Goal: Task Accomplishment & Management: Complete application form

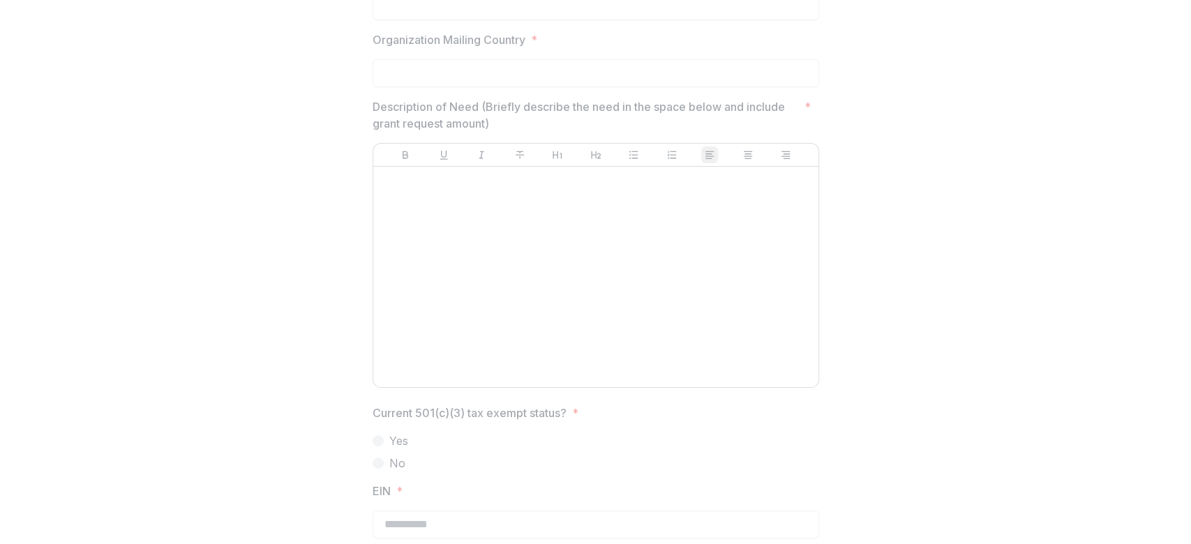
scroll to position [1023, 0]
click at [449, 217] on div at bounding box center [596, 270] width 434 height 209
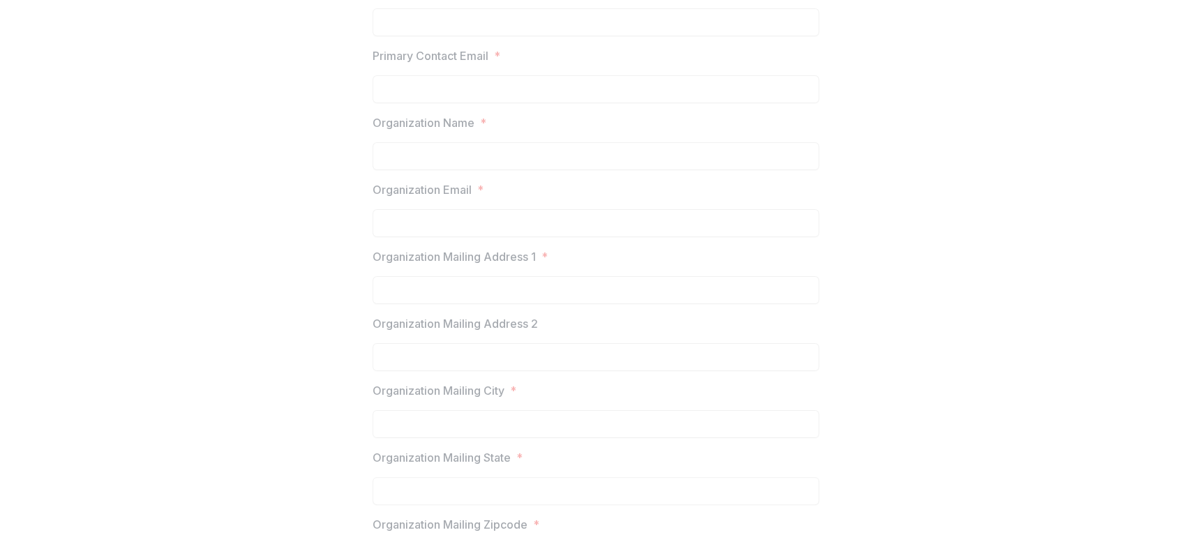
scroll to position [0, 0]
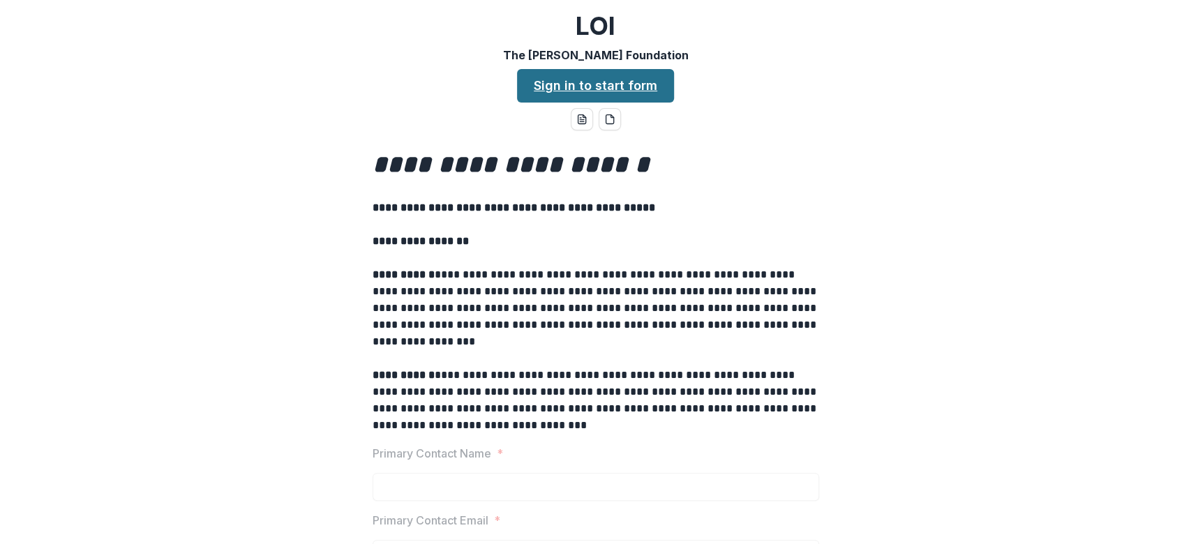
click at [581, 83] on link "Sign in to start form" at bounding box center [595, 85] width 157 height 33
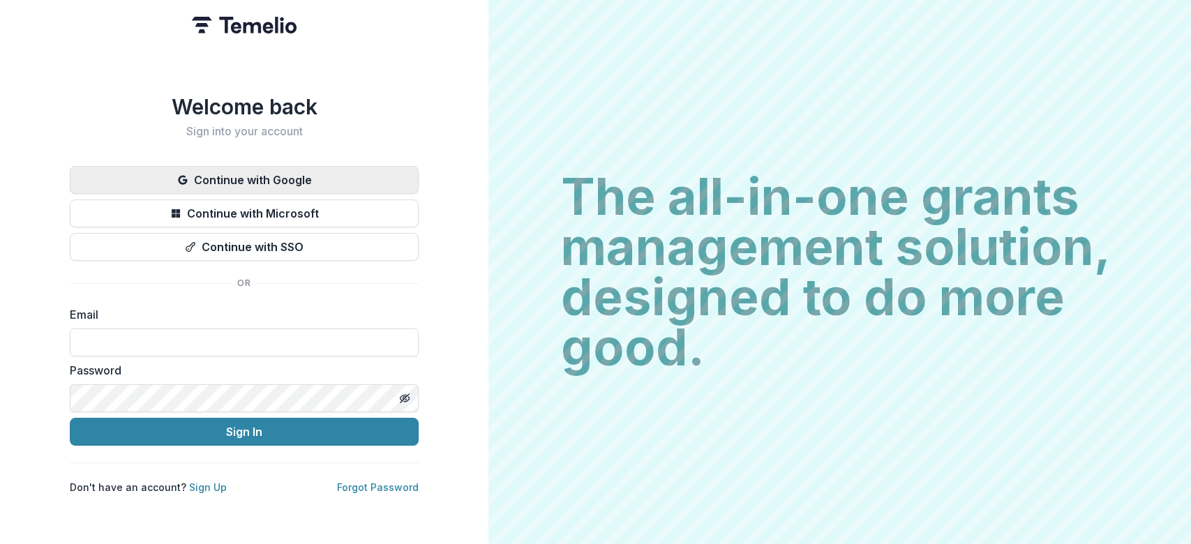
click at [348, 177] on button "Continue with Google" at bounding box center [244, 180] width 349 height 28
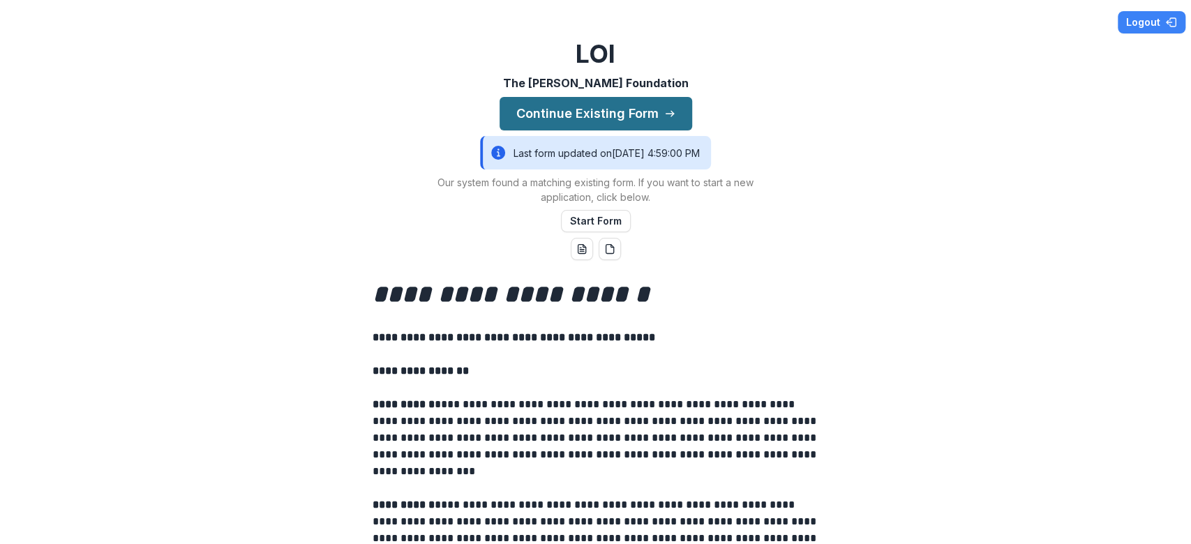
click at [579, 112] on button "Continue Existing Form" at bounding box center [596, 113] width 193 height 33
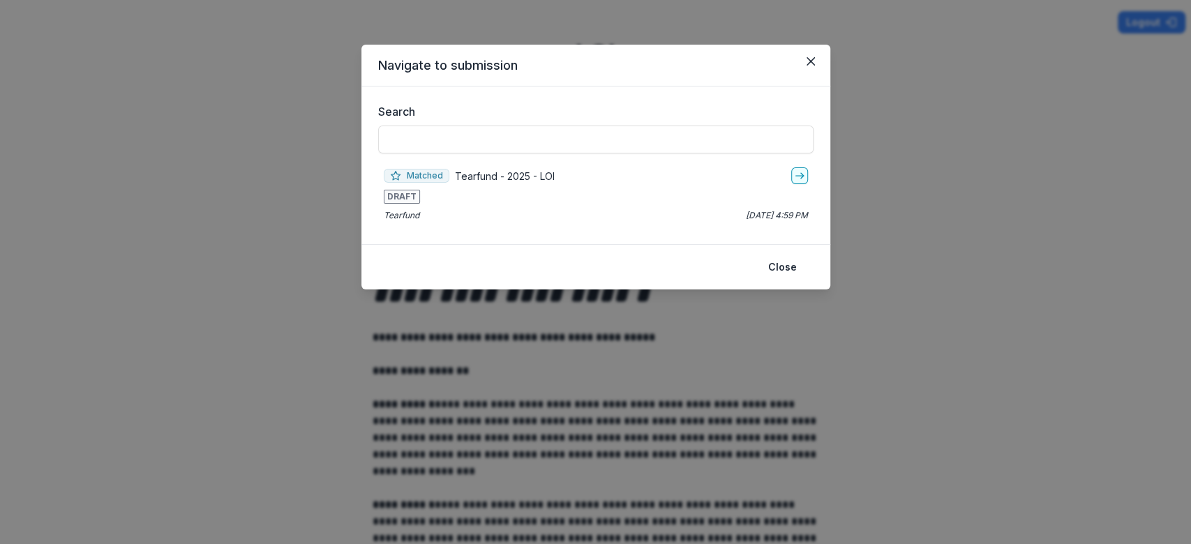
click at [409, 204] on div "Matched Tearfund - 2025 - LOI DRAFT Tearfund [DATE] 4:59 PM" at bounding box center [595, 195] width 435 height 66
click at [402, 218] on p "Tearfund" at bounding box center [402, 215] width 36 height 13
click at [419, 174] on span "Matched" at bounding box center [417, 176] width 66 height 14
click at [650, 142] on input "Search" at bounding box center [595, 140] width 435 height 28
click at [795, 179] on icon "go-to" at bounding box center [799, 175] width 11 height 11
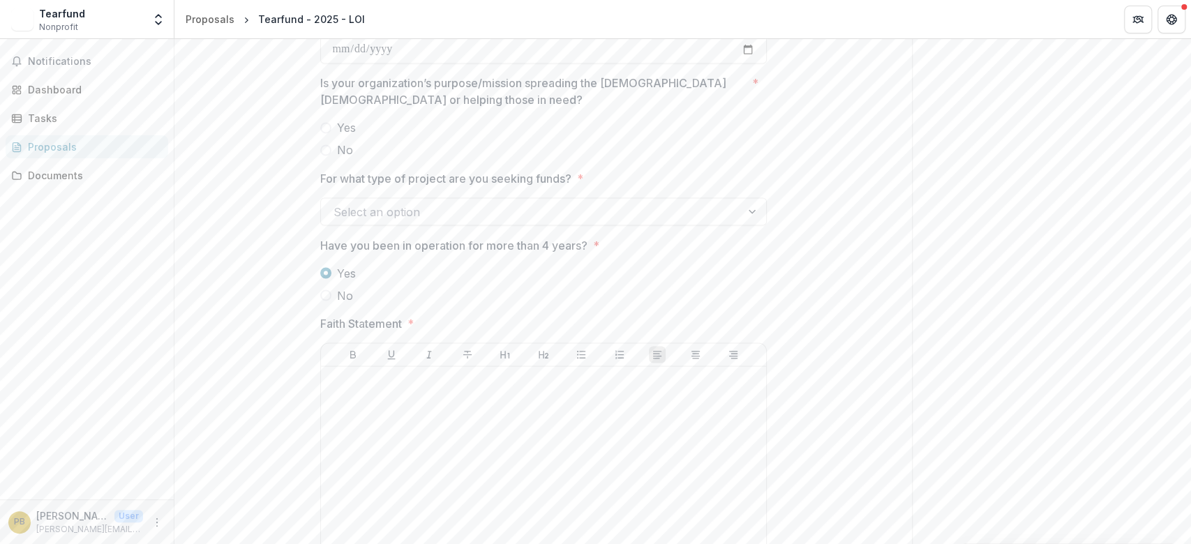
scroll to position [1507, 0]
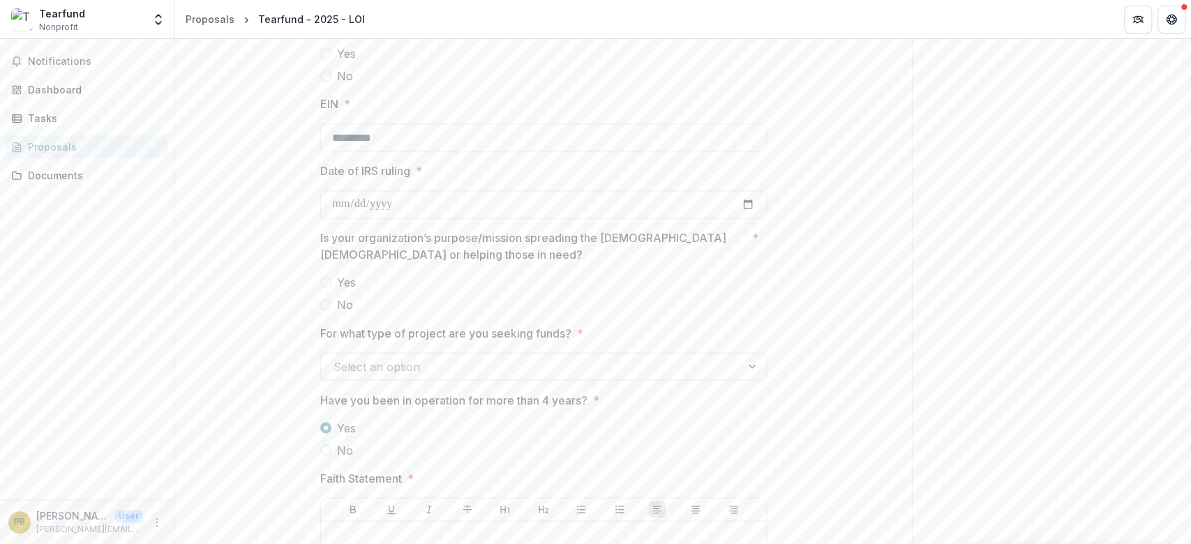
drag, startPoint x: 413, startPoint y: 134, endPoint x: 313, endPoint y: 135, distance: 99.8
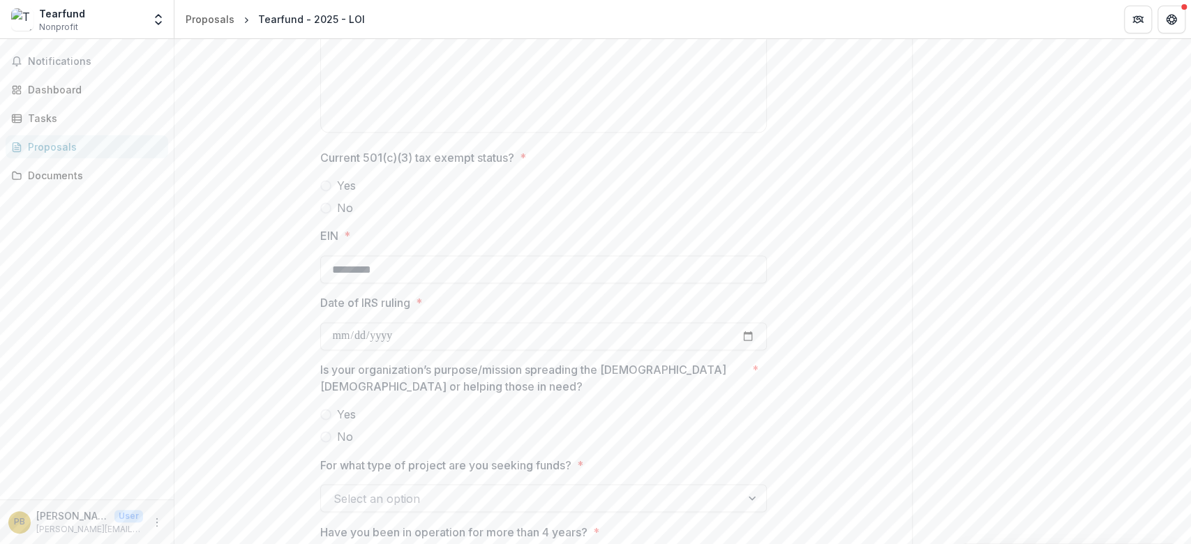
scroll to position [1413, 0]
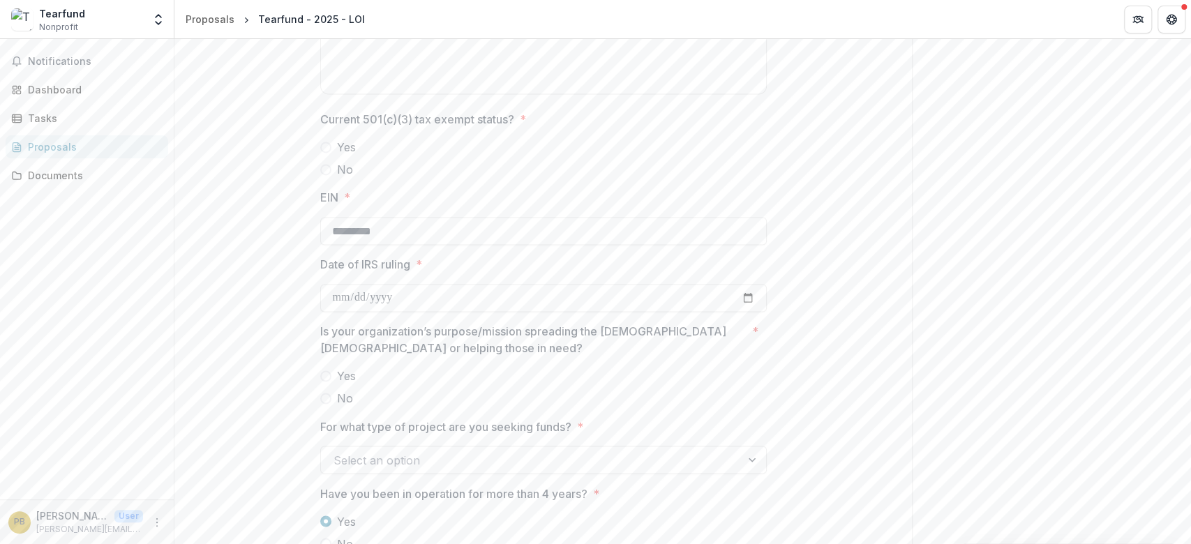
click at [325, 373] on span at bounding box center [325, 376] width 11 height 11
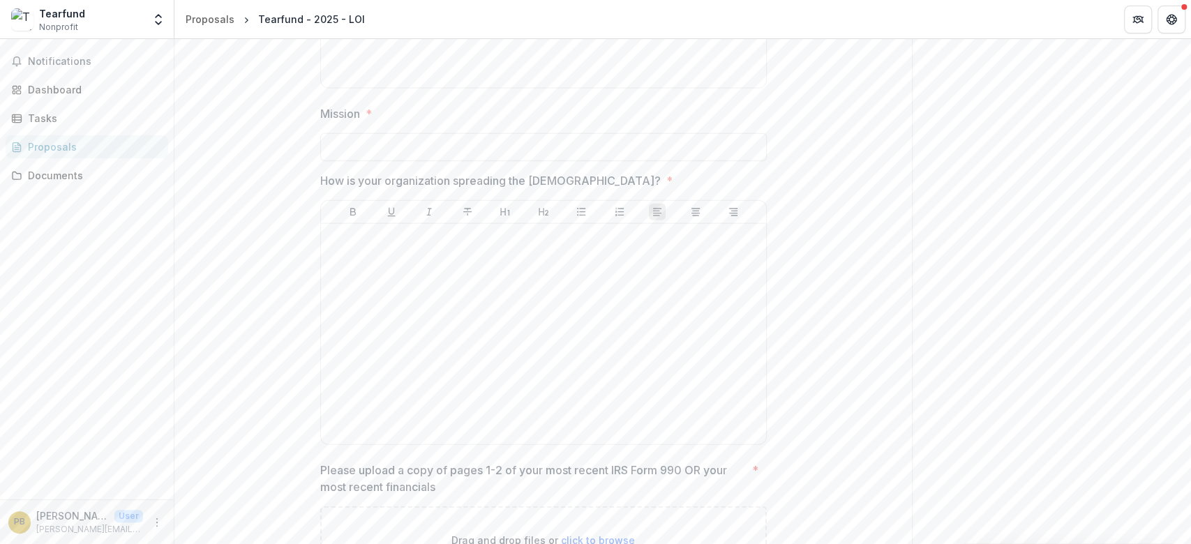
scroll to position [1972, 0]
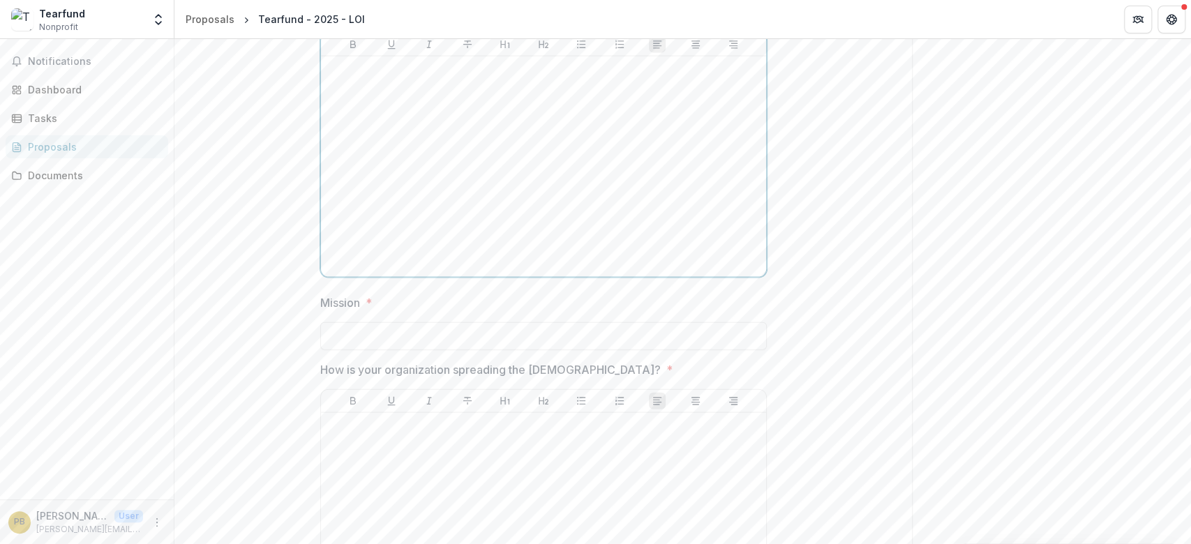
click at [469, 94] on div at bounding box center [544, 166] width 434 height 209
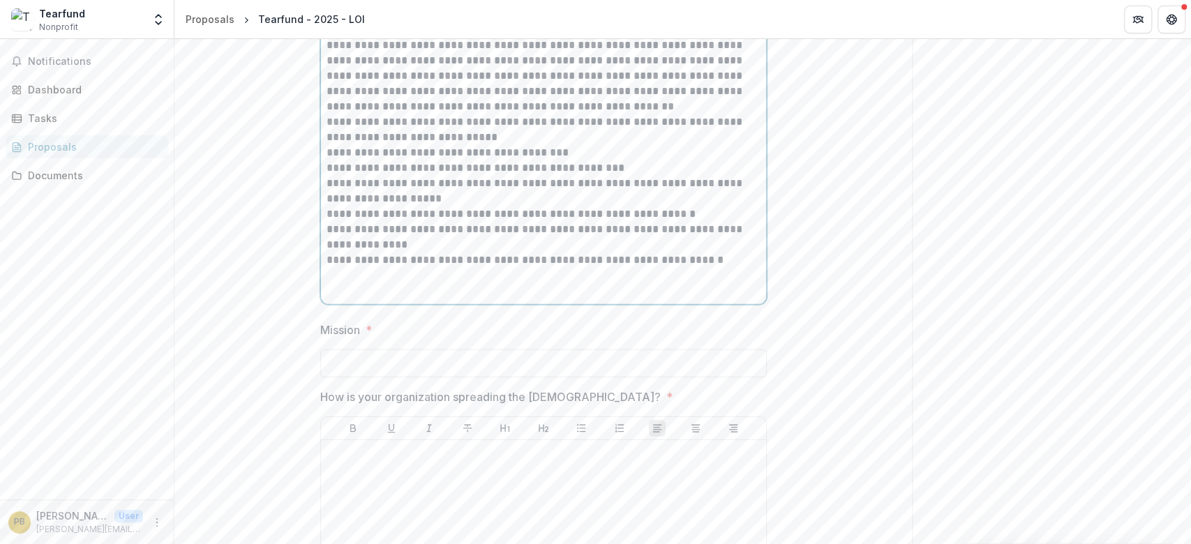
scroll to position [2813, 0]
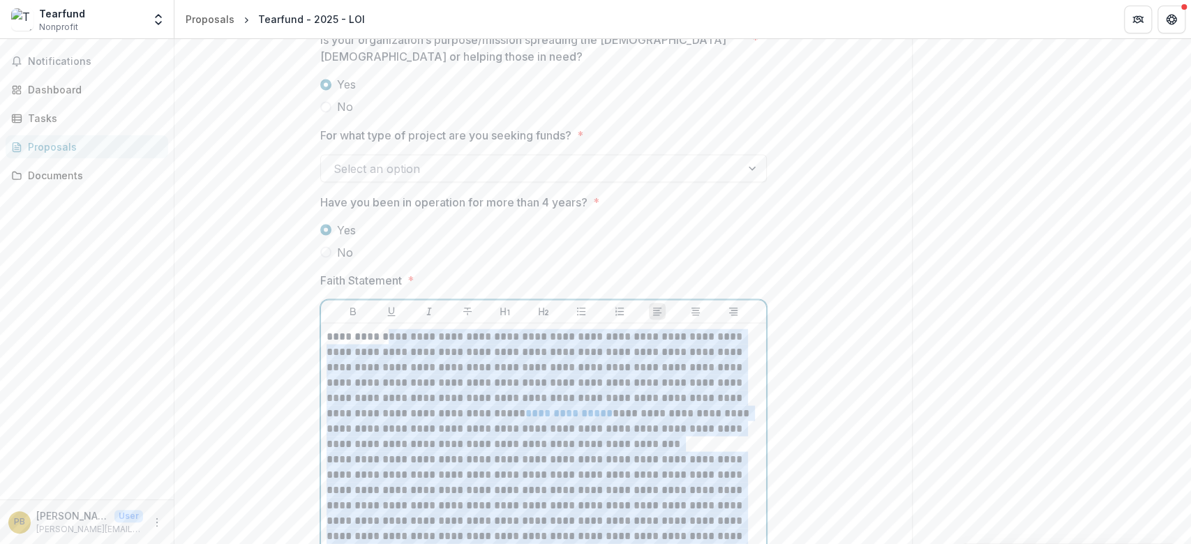
scroll to position [1697, 0]
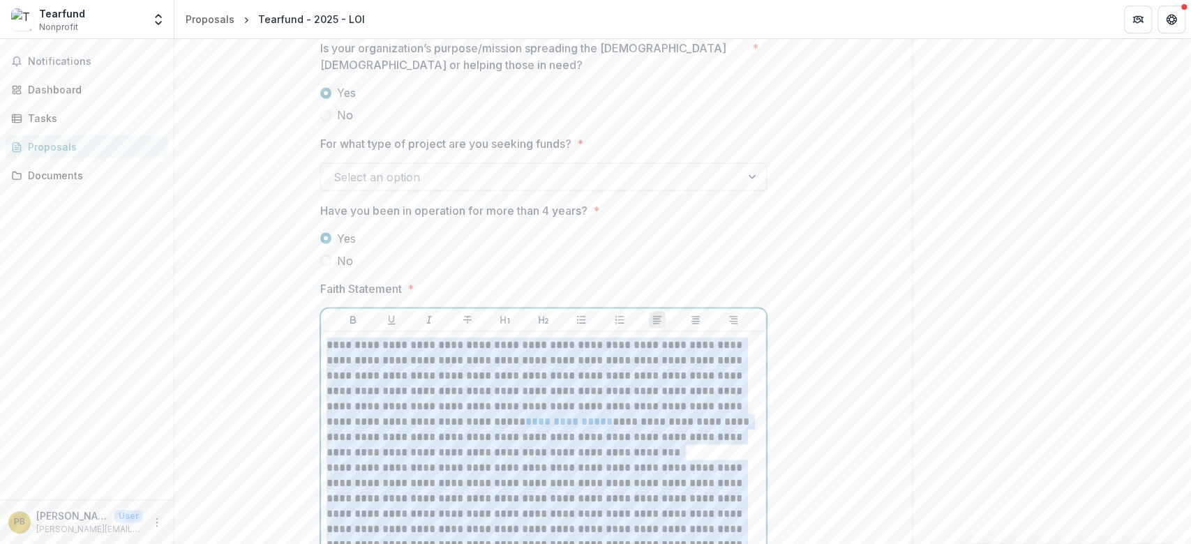
drag, startPoint x: 726, startPoint y: 225, endPoint x: 323, endPoint y: 320, distance: 413.9
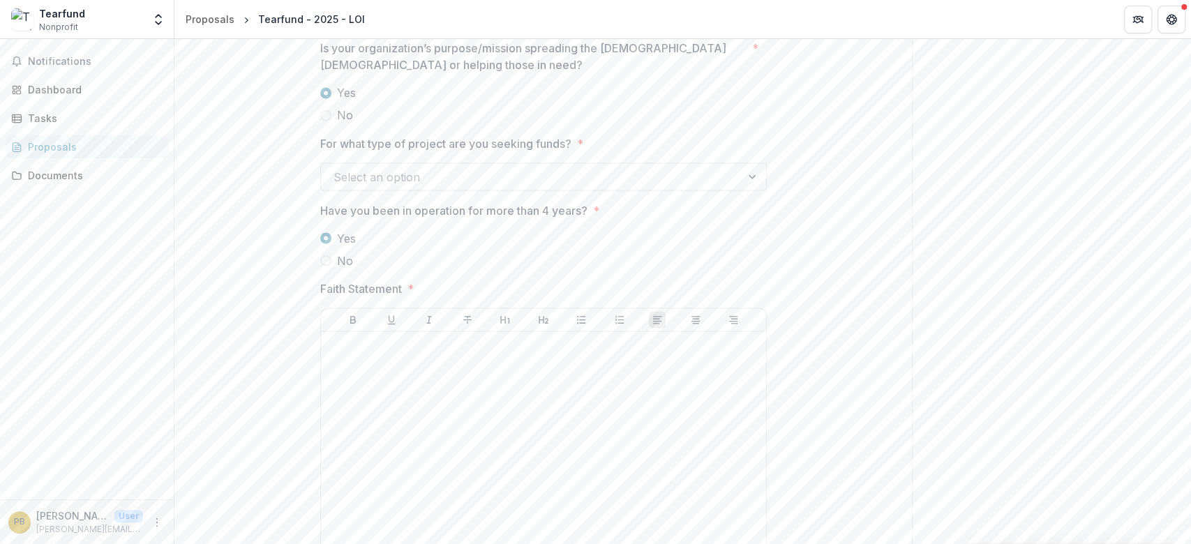
click at [747, 181] on div at bounding box center [753, 176] width 25 height 27
click at [560, 167] on div at bounding box center [531, 177] width 395 height 20
click at [435, 179] on div at bounding box center [531, 177] width 395 height 20
